Goal: Navigation & Orientation: Understand site structure

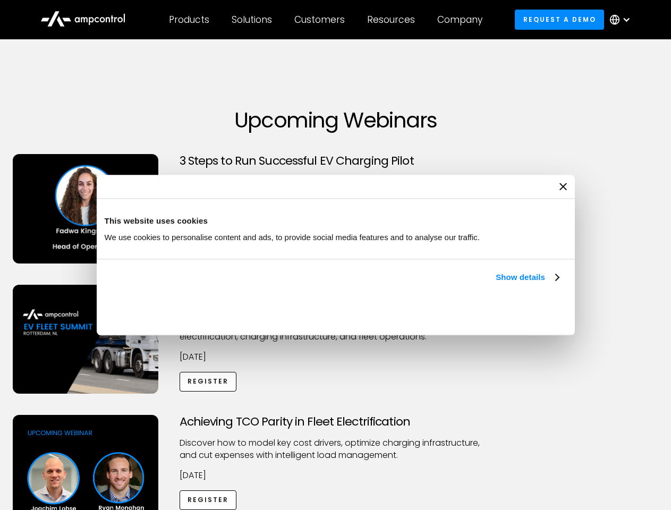
click at [495, 284] on link "Show details" at bounding box center [526, 277] width 63 height 13
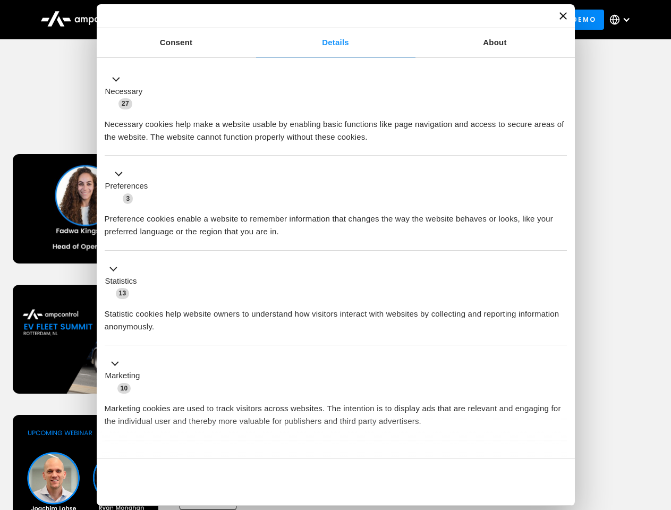
click at [560, 143] on div "Necessary cookies help make a website usable by enabling basic functions like p…" at bounding box center [336, 126] width 462 height 33
click at [659, 428] on div "Achieving TCO Parity in Fleet Electrification Discover how to model key cost dr…" at bounding box center [335, 498] width 667 height 167
click at [327, 20] on div "Customers" at bounding box center [319, 20] width 50 height 12
click at [189, 20] on div "Products" at bounding box center [189, 20] width 40 height 12
click at [252, 20] on div "Solutions" at bounding box center [252, 20] width 40 height 12
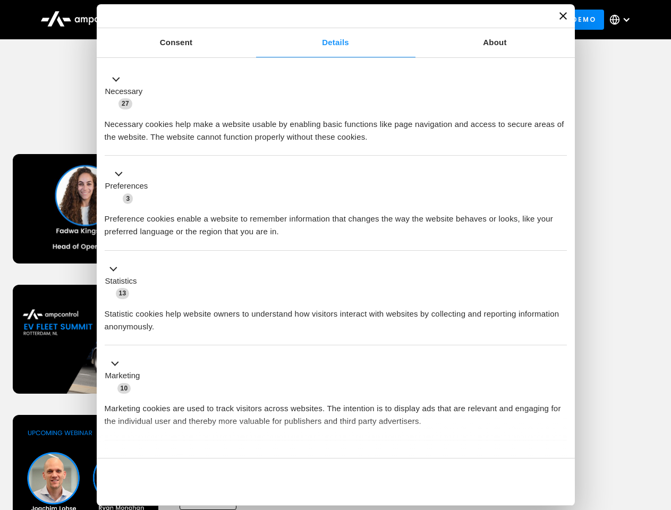
click at [321, 20] on div "Customers" at bounding box center [319, 20] width 50 height 12
click at [393, 20] on div "Resources" at bounding box center [391, 20] width 48 height 12
click at [463, 20] on div "Company" at bounding box center [459, 20] width 45 height 12
click at [622, 20] on div at bounding box center [626, 19] width 8 height 8
